Goal: Information Seeking & Learning: Check status

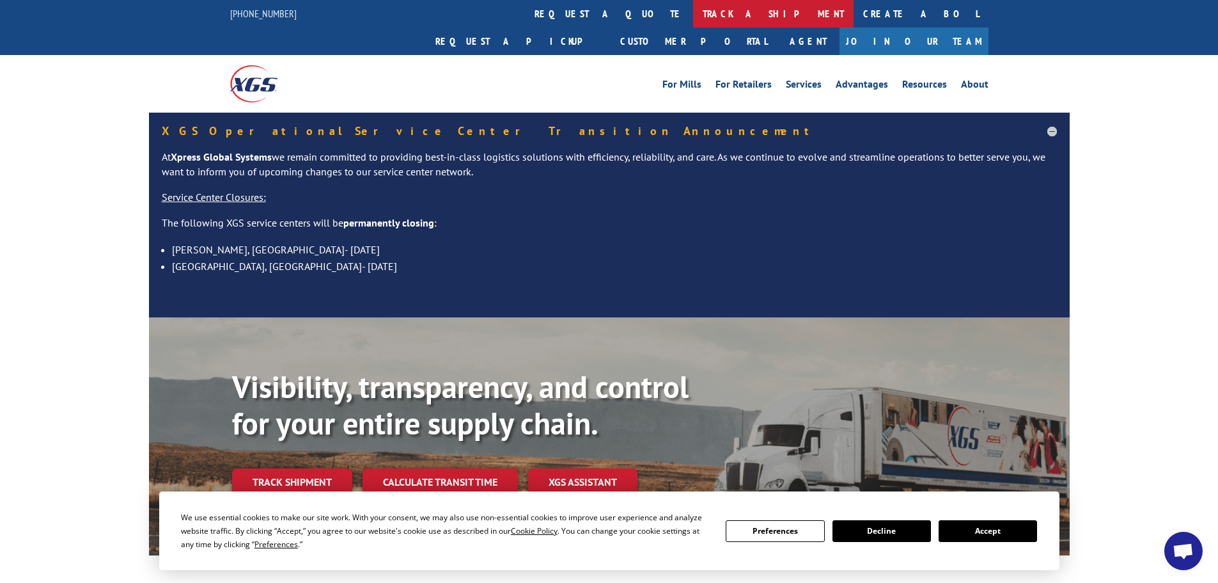
click at [693, 17] on link "track a shipment" at bounding box center [773, 13] width 161 height 27
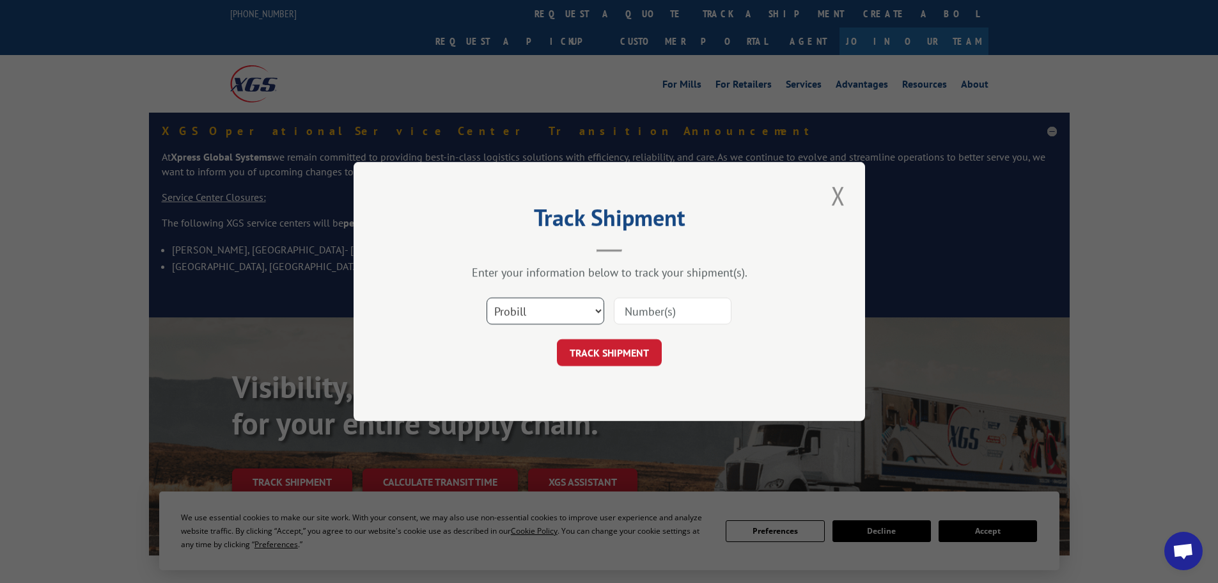
drag, startPoint x: 557, startPoint y: 304, endPoint x: 556, endPoint y: 313, distance: 9.0
click at [557, 311] on select "Select category... Probill BOL PO" at bounding box center [546, 310] width 118 height 27
select select "bol"
click at [487, 297] on select "Select category... Probill BOL PO" at bounding box center [546, 310] width 118 height 27
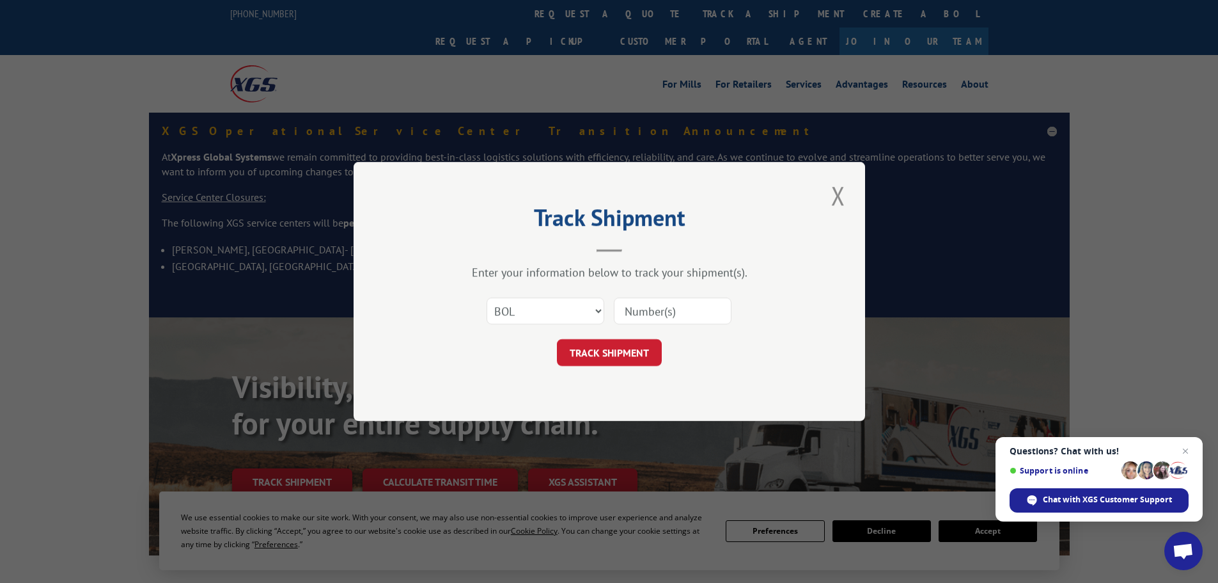
click at [650, 313] on input at bounding box center [673, 310] width 118 height 27
paste input "4913937"
type input "4913937"
click at [625, 353] on button "TRACK SHIPMENT" at bounding box center [609, 352] width 105 height 27
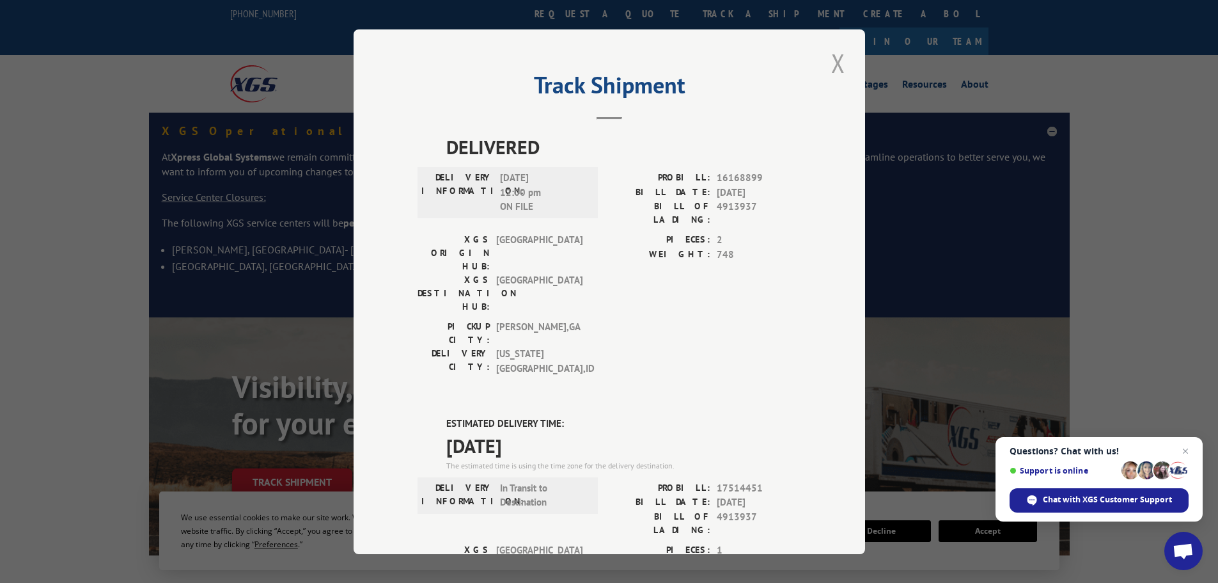
click at [833, 63] on button "Close modal" at bounding box center [838, 62] width 22 height 35
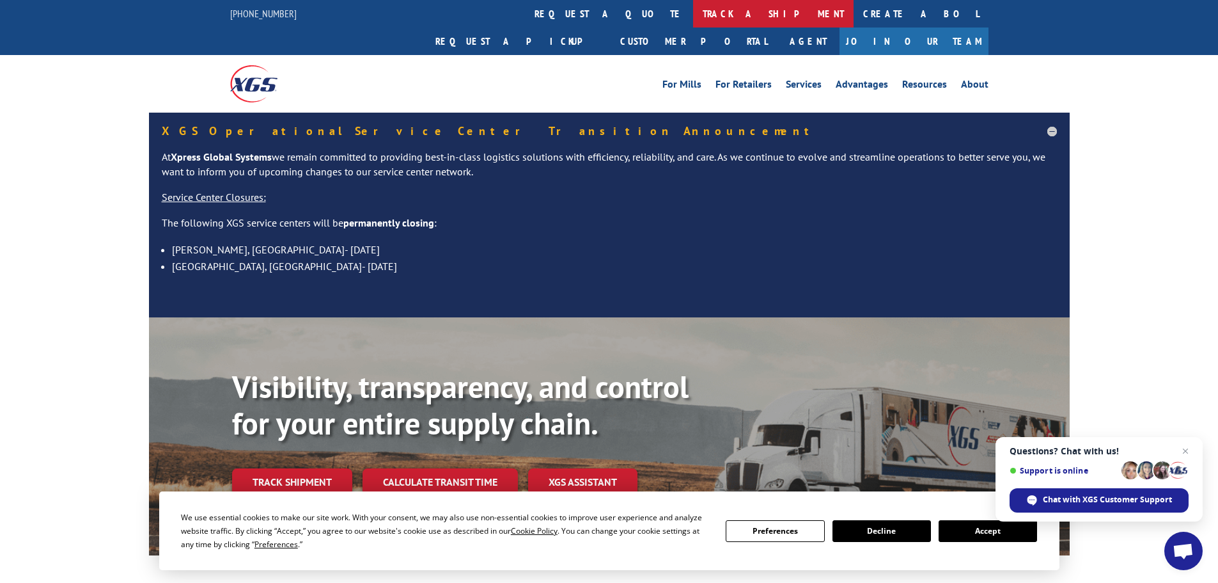
click at [693, 12] on link "track a shipment" at bounding box center [773, 13] width 161 height 27
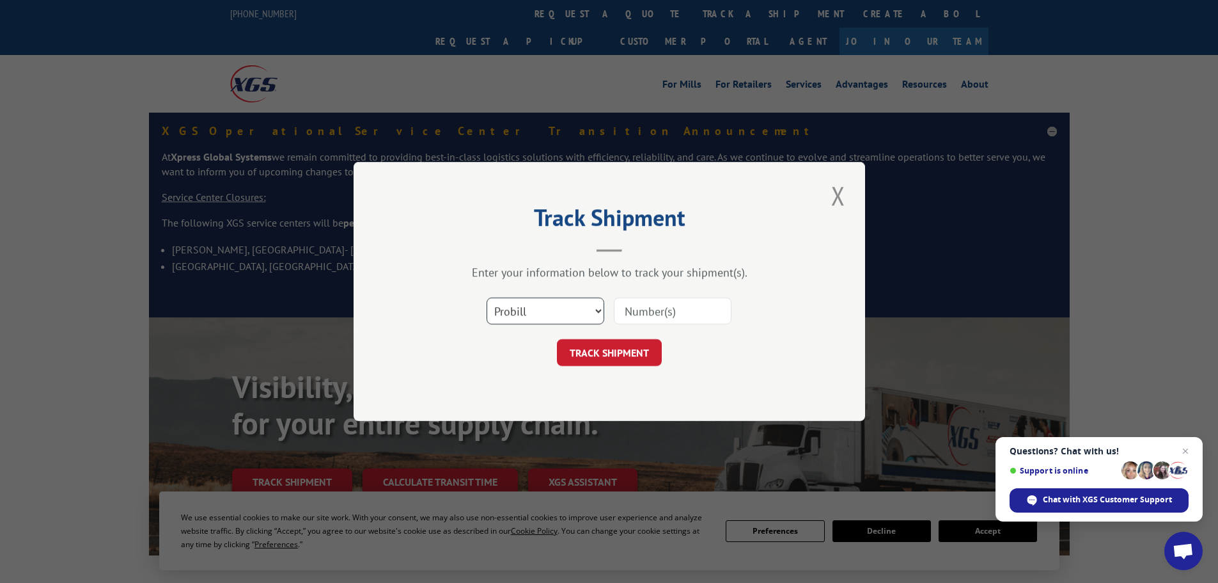
click at [528, 322] on select "Select category... Probill BOL PO" at bounding box center [546, 310] width 118 height 27
select select "bol"
click at [487, 297] on select "Select category... Probill BOL PO" at bounding box center [546, 310] width 118 height 27
click at [646, 310] on input at bounding box center [673, 310] width 118 height 27
paste input "4879657"
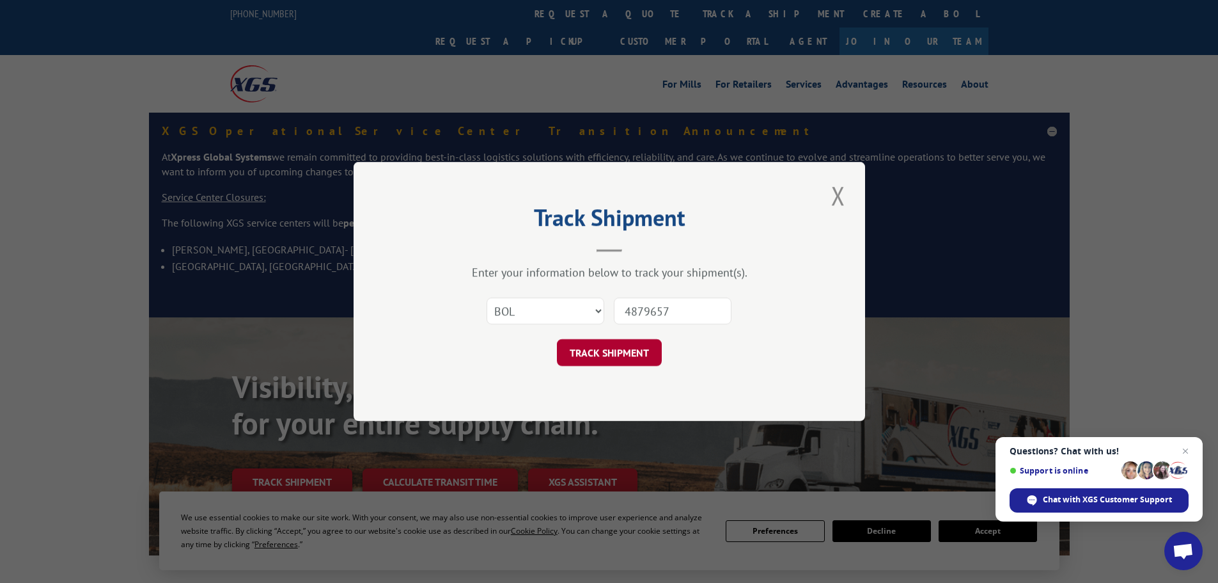
type input "4879657"
click at [597, 352] on button "TRACK SHIPMENT" at bounding box center [609, 352] width 105 height 27
